Goal: Book appointment/travel/reservation

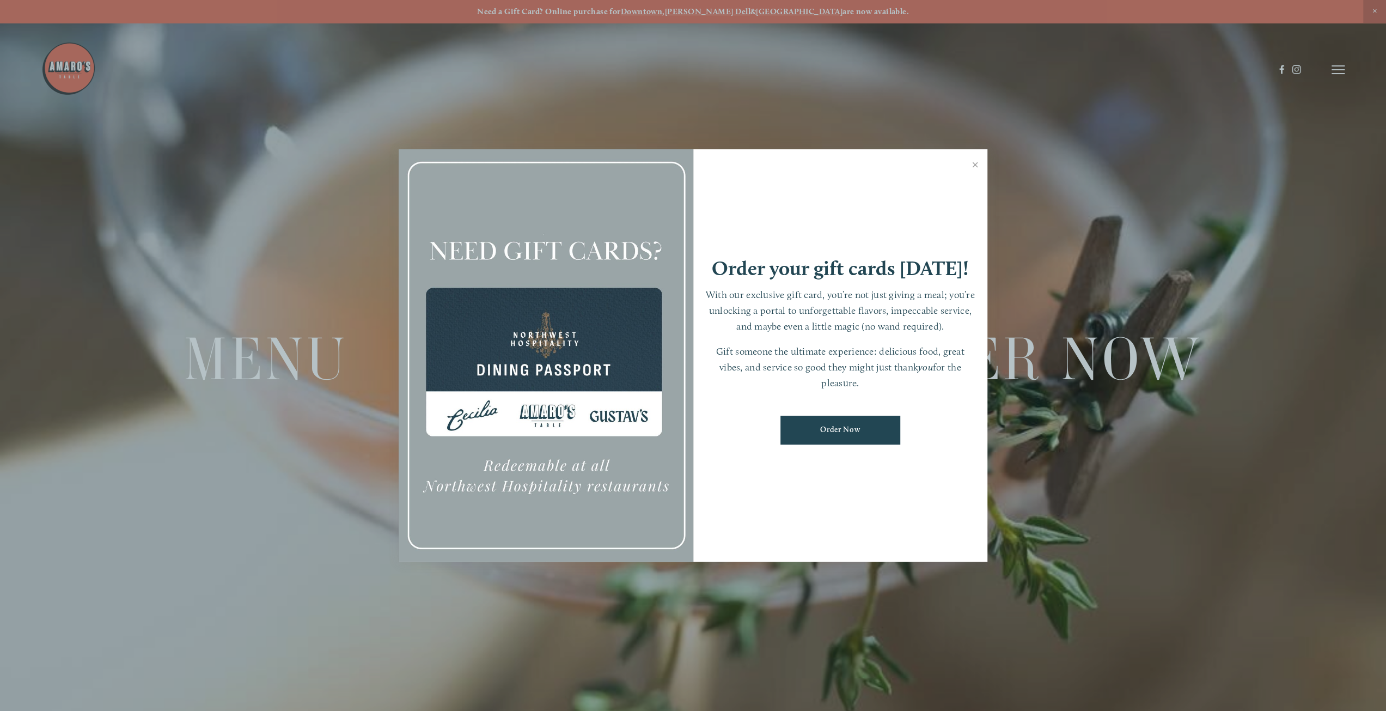
click at [973, 164] on link "Close" at bounding box center [975, 166] width 21 height 31
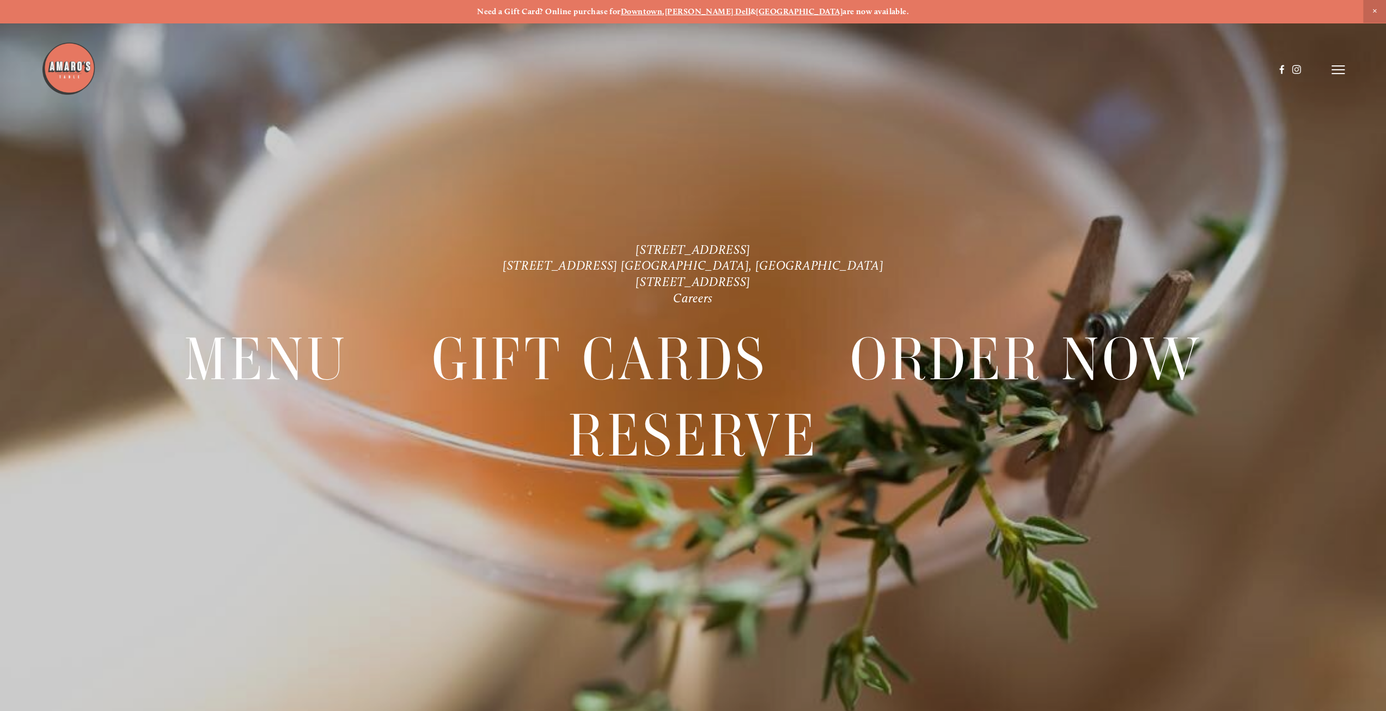
drag, startPoint x: 1332, startPoint y: 61, endPoint x: 1332, endPoint y: 68, distance: 7.1
click at [1332, 63] on header "Menu Order Now Visit Gallery 0" at bounding box center [692, 69] width 1303 height 139
click at [1332, 68] on icon at bounding box center [1338, 70] width 13 height 10
click at [1251, 71] on span "Reserve" at bounding box center [1248, 69] width 29 height 10
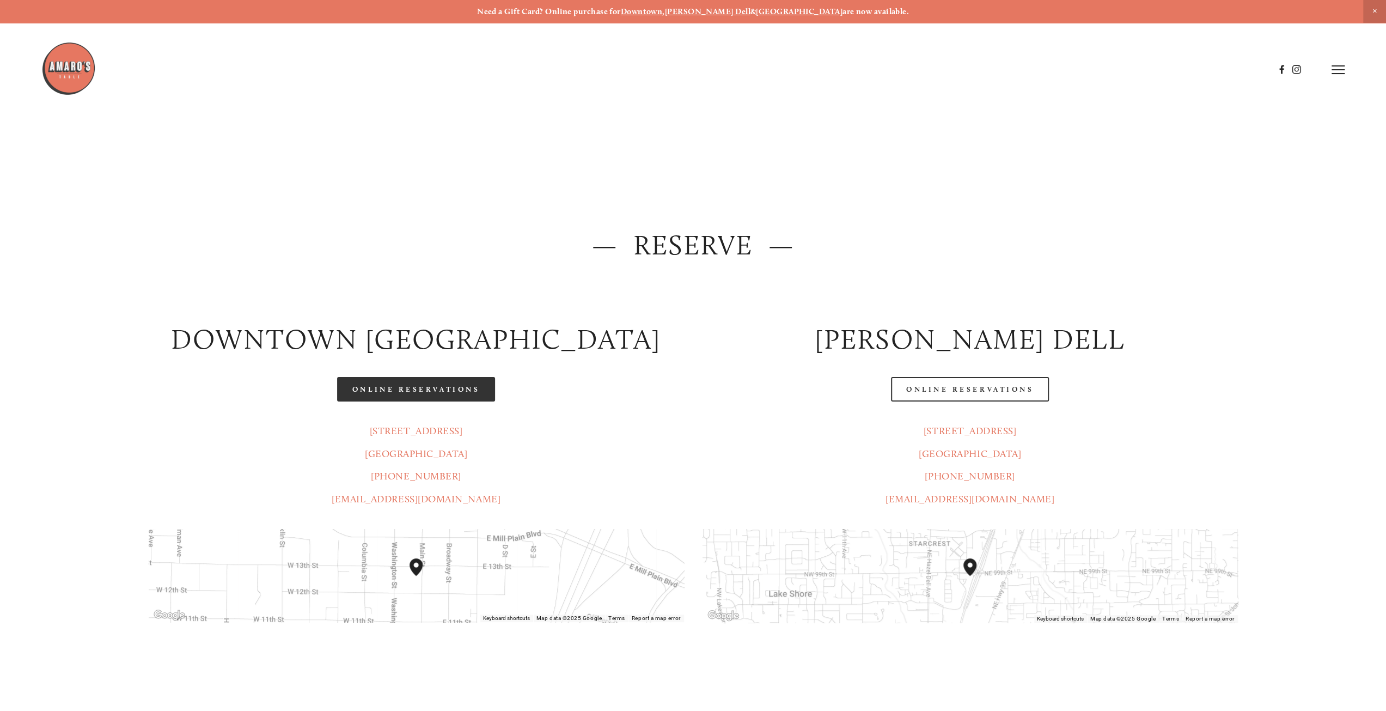
click at [439, 396] on link "Online Reservations" at bounding box center [416, 389] width 158 height 25
